Goal: Communication & Community: Answer question/provide support

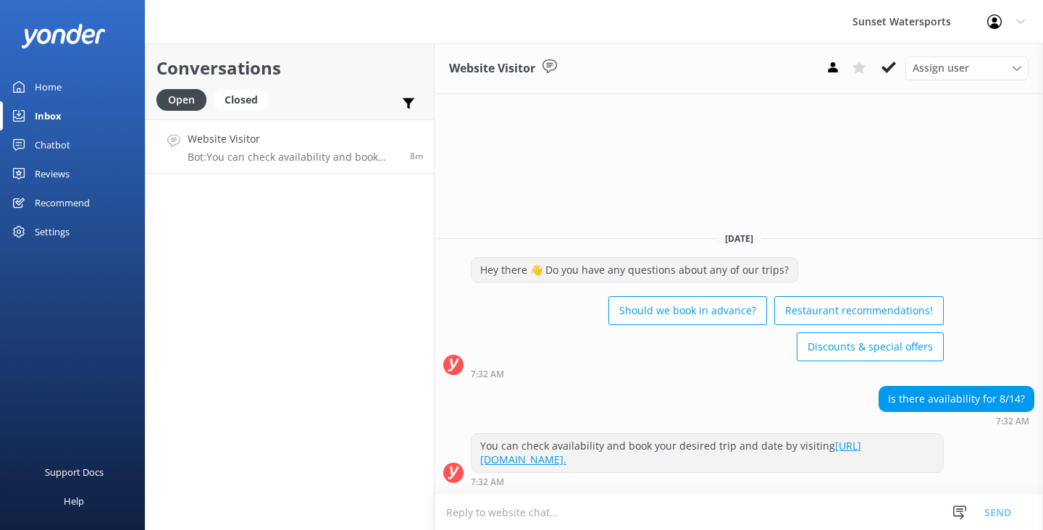
click at [494, 510] on textarea at bounding box center [739, 512] width 608 height 35
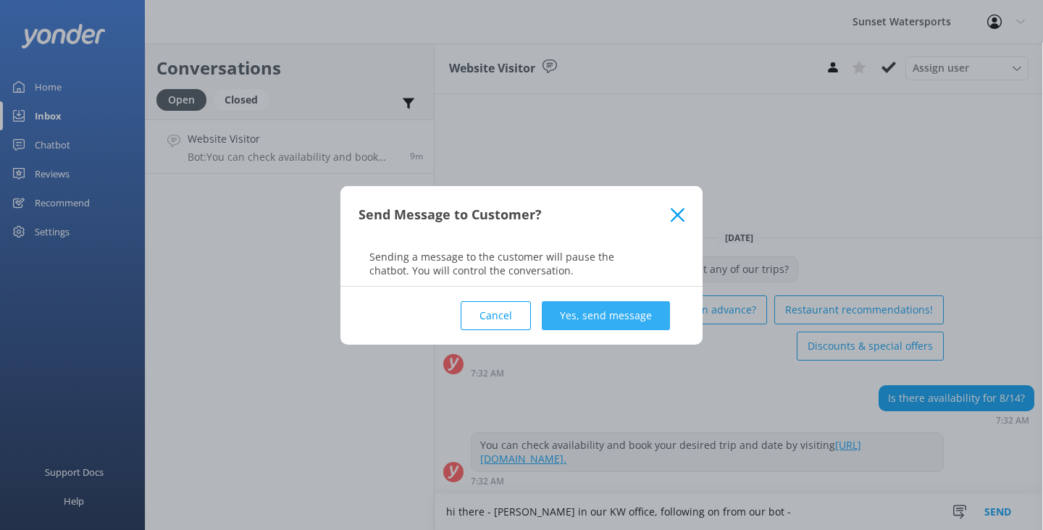
type textarea "hi there - [PERSON_NAME] in our KW office, following on from our bot -"
click at [621, 303] on button "Yes, send message" at bounding box center [606, 315] width 128 height 29
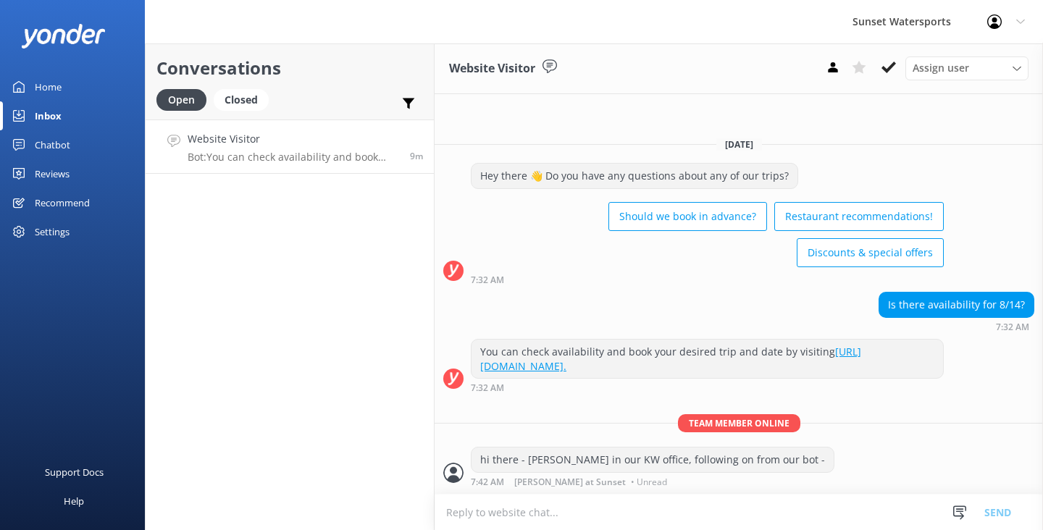
click at [491, 517] on textarea at bounding box center [739, 512] width 608 height 35
type textarea "what trip are you looking to do?"
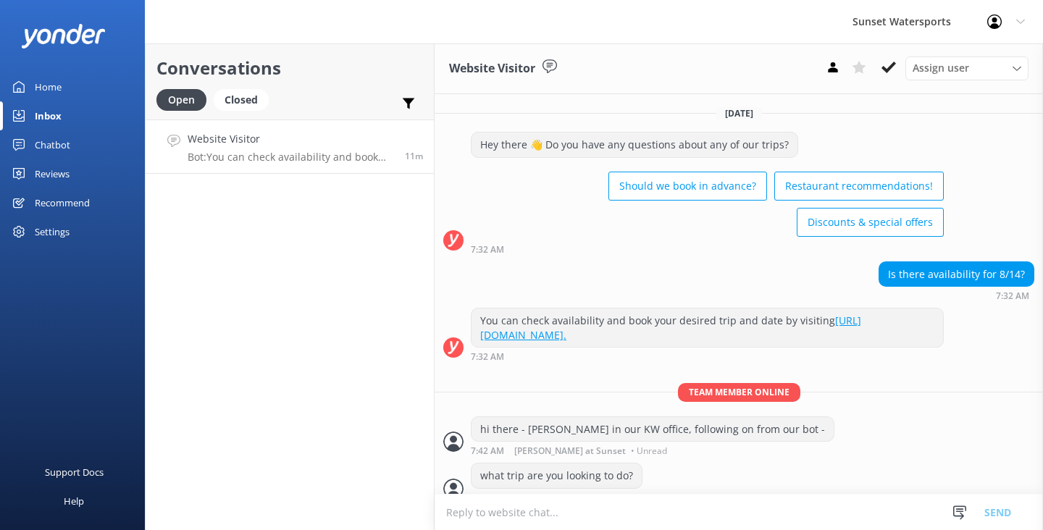
scroll to position [24, 0]
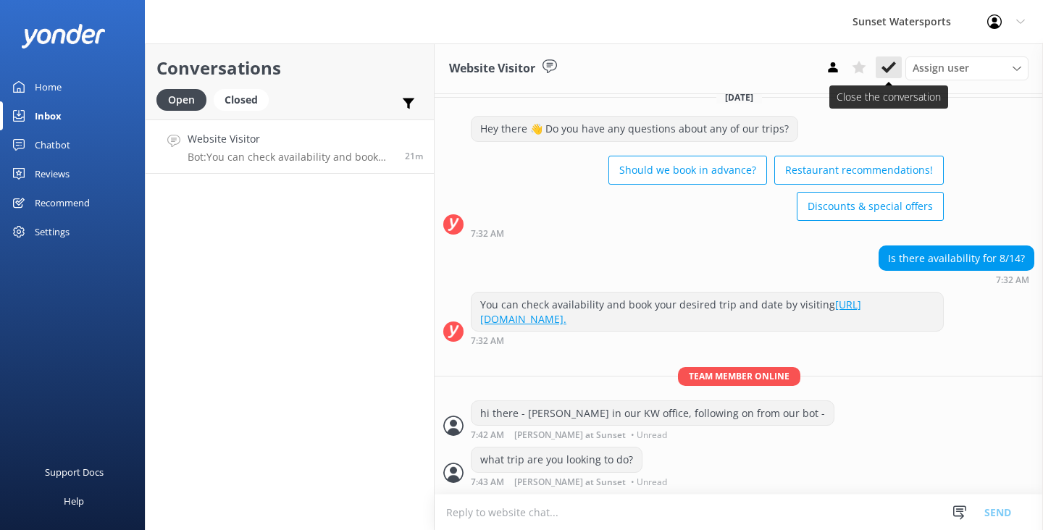
click at [889, 72] on icon at bounding box center [889, 67] width 14 height 14
